Goal: Information Seeking & Learning: Learn about a topic

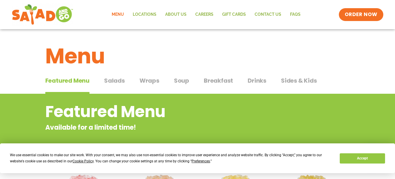
click at [116, 84] on span "Salads" at bounding box center [114, 80] width 21 height 9
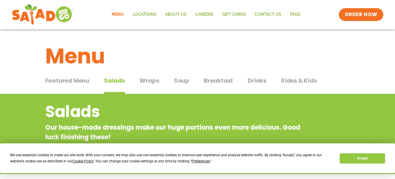
click at [144, 83] on span "Wraps" at bounding box center [149, 80] width 20 height 9
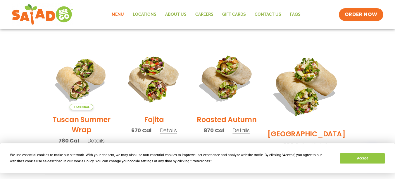
scroll to position [145, 0]
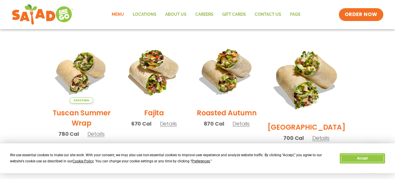
click at [366, 160] on button "Accept" at bounding box center [362, 159] width 45 height 10
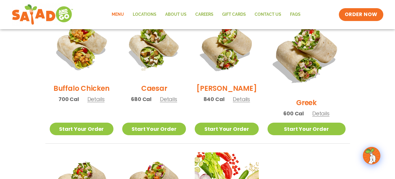
scroll to position [306, 0]
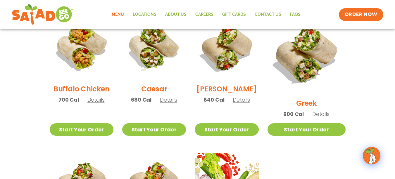
click at [27, 149] on section "Wraps Any salad can be a wrap, it’s menu magic. Pick your protein: roasted chic…" at bounding box center [197, 28] width 395 height 480
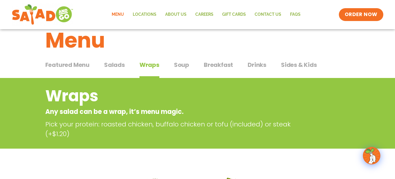
scroll to position [0, 0]
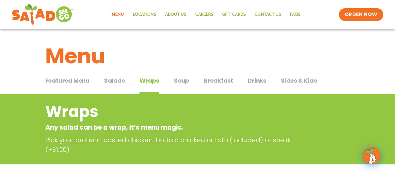
click at [118, 80] on span "Salads" at bounding box center [114, 80] width 21 height 9
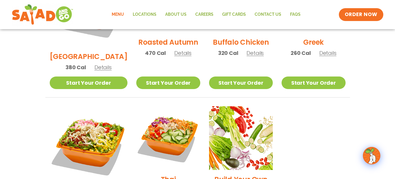
scroll to position [367, 0]
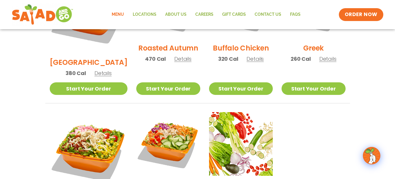
click at [51, 26] on img at bounding box center [43, 14] width 62 height 23
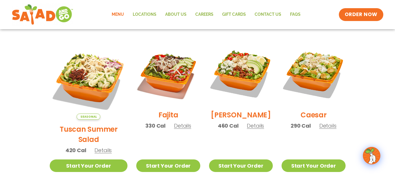
scroll to position [0, 0]
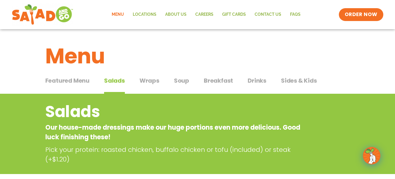
click at [156, 77] on span "Wraps" at bounding box center [149, 80] width 20 height 9
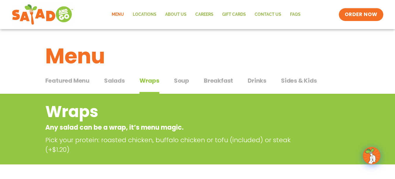
click at [222, 82] on span "Breakfast" at bounding box center [218, 80] width 29 height 9
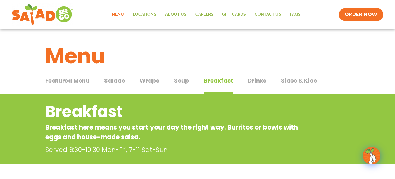
click at [153, 80] on span "Wraps" at bounding box center [149, 80] width 20 height 9
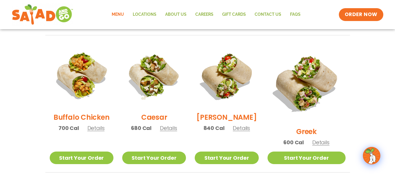
scroll to position [278, 0]
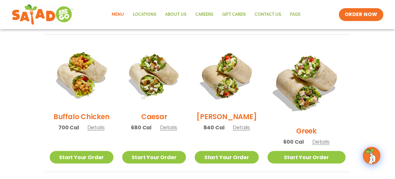
click at [145, 151] on link "Start Your Order" at bounding box center [154, 157] width 64 height 13
